Goal: Find specific page/section: Find specific page/section

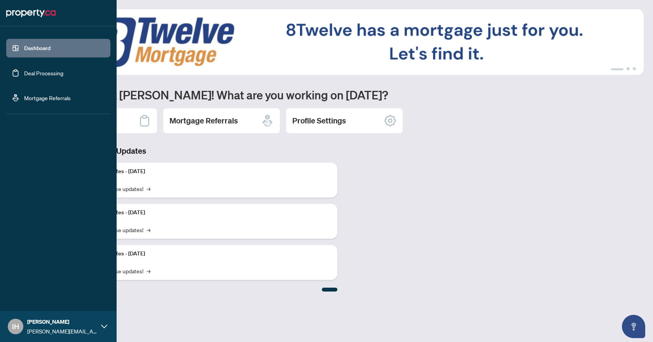
click at [28, 72] on link "Deal Processing" at bounding box center [43, 73] width 39 height 7
